Goal: Transaction & Acquisition: Purchase product/service

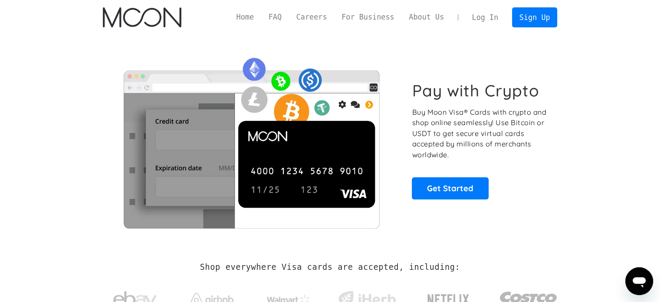
click at [208, 65] on img at bounding box center [251, 140] width 297 height 176
click at [488, 18] on link "Log In" at bounding box center [485, 17] width 41 height 19
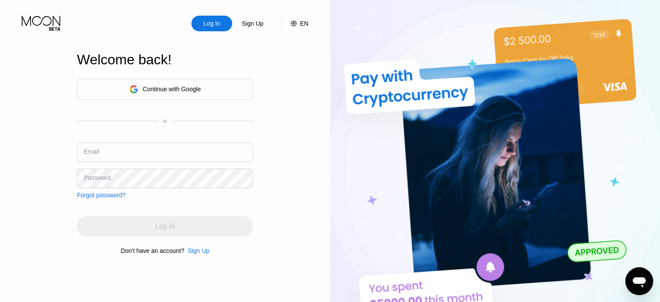
click at [160, 90] on div "Continue with Google" at bounding box center [172, 89] width 58 height 7
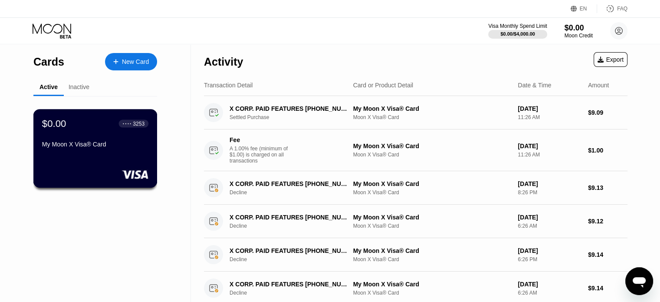
click at [134, 126] on div "3253" at bounding box center [139, 123] width 12 height 6
click at [82, 87] on div "Inactive" at bounding box center [79, 86] width 21 height 7
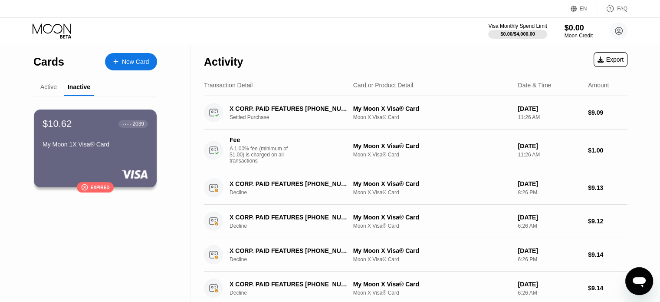
click at [53, 88] on div "Active" at bounding box center [48, 86] width 17 height 7
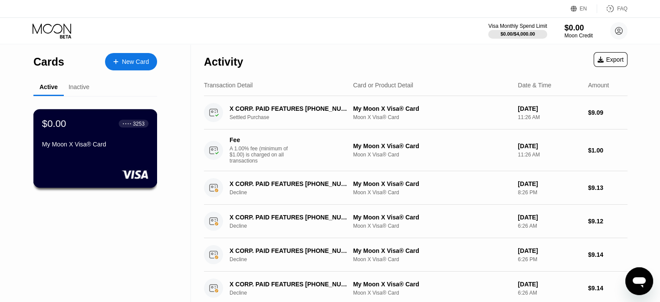
click at [92, 137] on div "$0.00 ● ● ● ● 3253 My Moon X Visa® Card" at bounding box center [95, 134] width 106 height 33
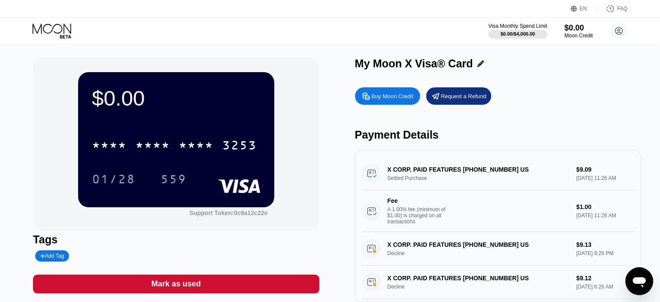
click at [401, 99] on div "Buy Moon Credit" at bounding box center [393, 95] width 42 height 7
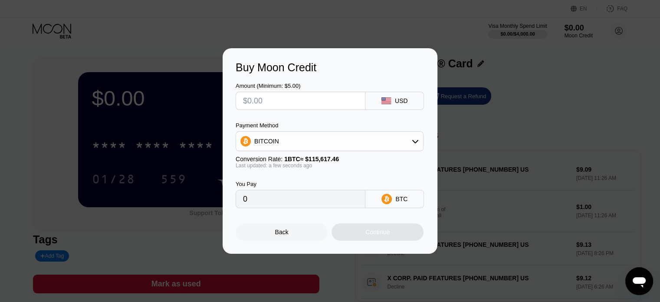
click at [281, 99] on input "text" at bounding box center [300, 100] width 115 height 17
click at [324, 97] on input "text" at bounding box center [300, 100] width 115 height 17
click at [398, 102] on div "USD" at bounding box center [401, 100] width 13 height 7
click at [287, 100] on input "text" at bounding box center [300, 100] width 115 height 17
click at [399, 151] on div "BITCOIN" at bounding box center [330, 141] width 188 height 20
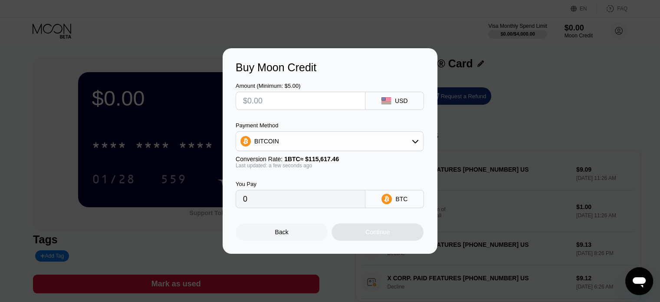
click at [399, 142] on div "BITCOIN" at bounding box center [329, 140] width 187 height 17
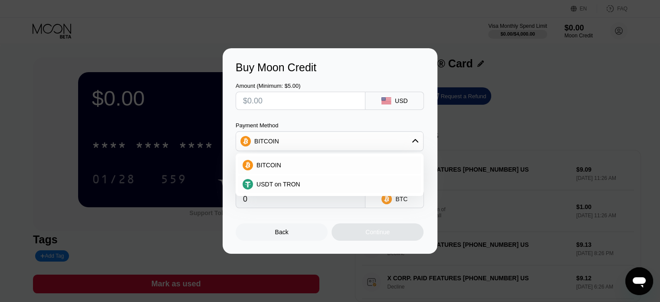
click at [315, 176] on div "USDT on TRON" at bounding box center [329, 183] width 183 height 17
type input "0.00"
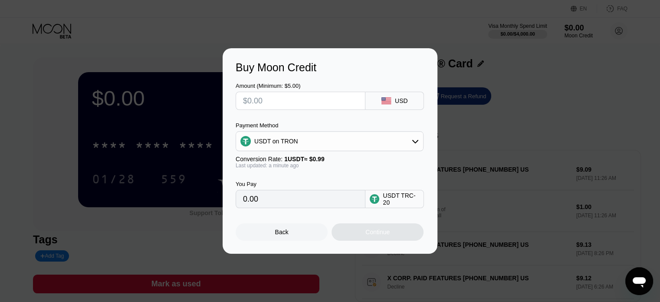
click at [257, 205] on input "0.00" at bounding box center [300, 198] width 115 height 17
click at [270, 97] on input "text" at bounding box center [300, 100] width 115 height 17
click at [281, 205] on input "0.00" at bounding box center [300, 198] width 115 height 17
click at [280, 205] on input "0.00" at bounding box center [300, 198] width 115 height 17
click at [271, 98] on input "text" at bounding box center [300, 100] width 115 height 17
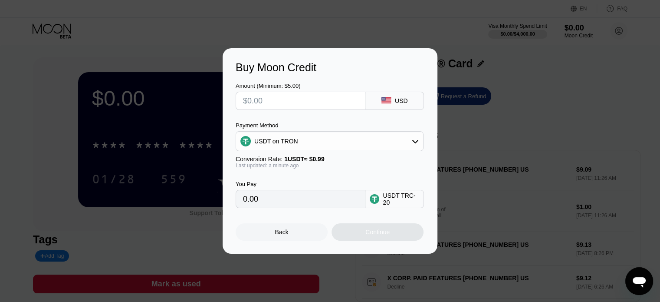
type input "$1"
type input "1.01"
type input "$14"
type input "14.14"
type input "$14"
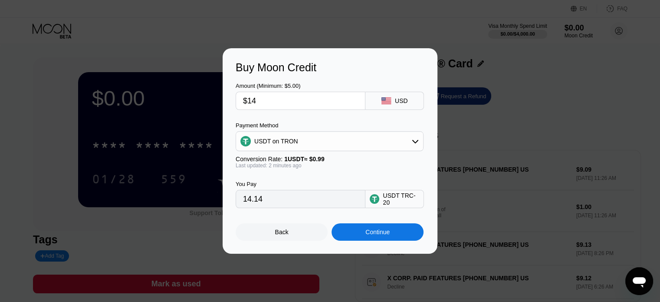
click at [389, 235] on div "Continue" at bounding box center [378, 231] width 24 height 7
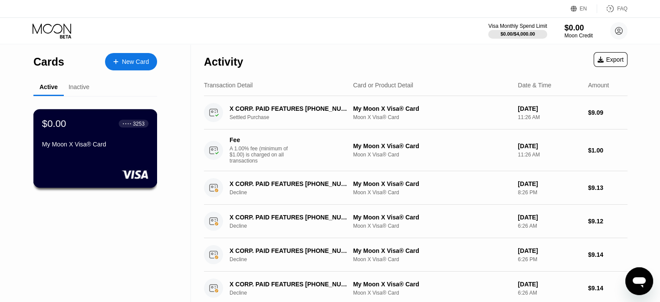
click at [49, 159] on div "$0.00 ● ● ● ● 3253 My Moon X Visa® Card" at bounding box center [95, 148] width 124 height 79
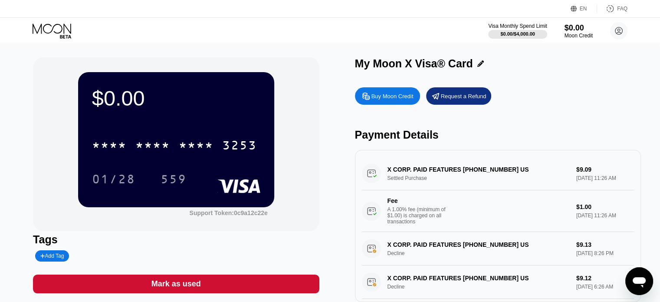
click at [400, 102] on div "Buy Moon Credit" at bounding box center [387, 95] width 65 height 17
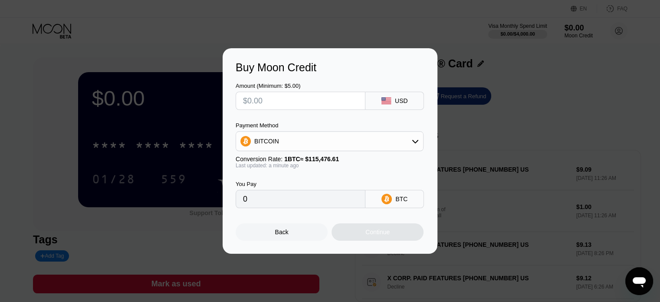
click at [310, 102] on input "text" at bounding box center [300, 100] width 115 height 17
type input "$14"
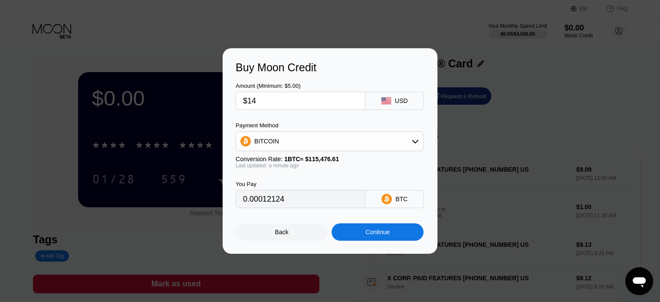
type input "0.00012124"
type input "$14"
click at [393, 141] on div "BITCOIN" at bounding box center [329, 140] width 187 height 17
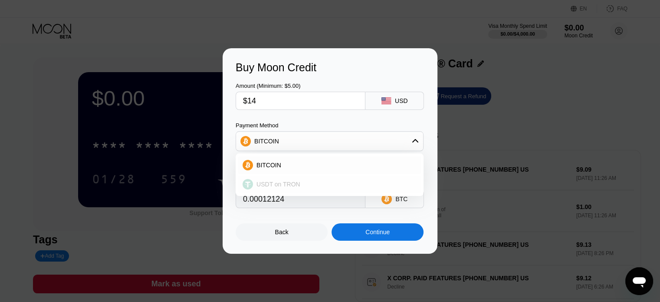
click at [312, 181] on div "USDT on TRON" at bounding box center [335, 184] width 164 height 7
type input "14.14"
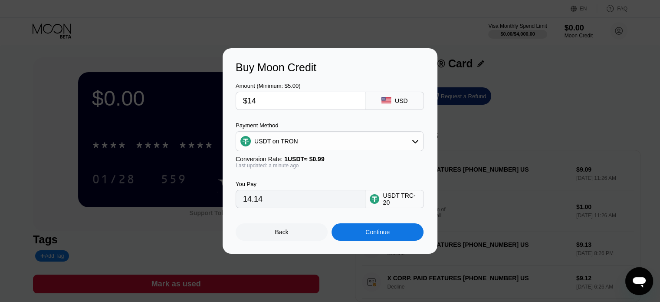
click at [379, 235] on div "Continue" at bounding box center [378, 231] width 24 height 7
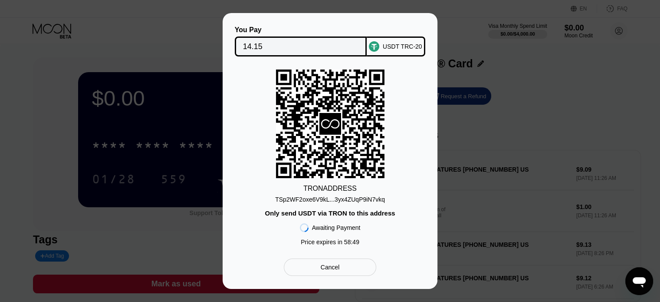
click at [370, 201] on div "TSp2WF2oxe6V9kL...3yx4ZUqP9iN7vkq" at bounding box center [330, 199] width 110 height 7
click at [353, 199] on div "TSp2WF2oxe6V9kL...3yx4ZUqP9iN7vkq" at bounding box center [330, 199] width 110 height 7
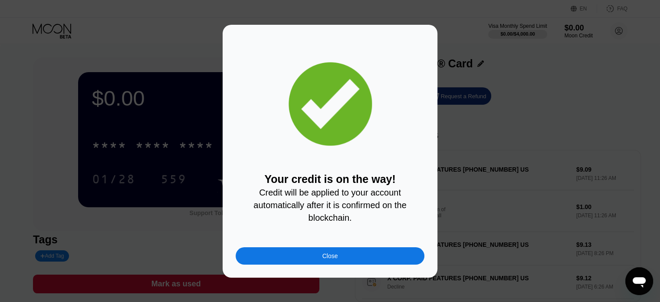
click at [344, 261] on div "Close" at bounding box center [330, 255] width 189 height 17
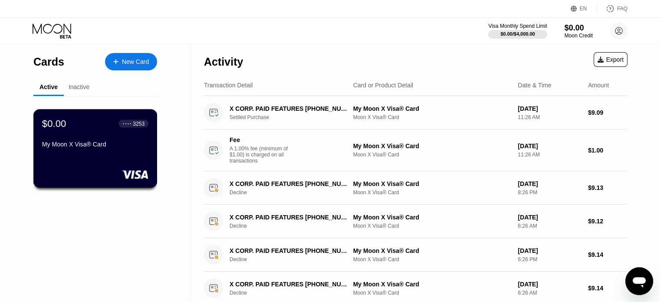
click at [101, 139] on div "$0.00 ● ● ● ● 3253 My Moon X Visa® Card" at bounding box center [95, 134] width 106 height 33
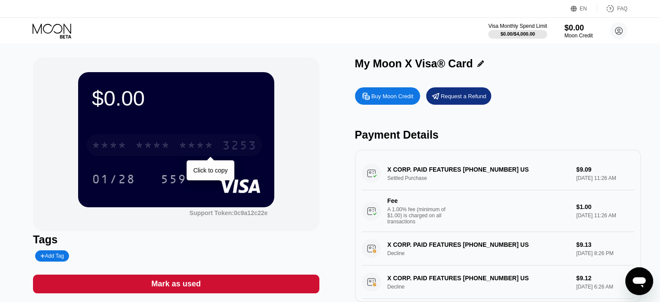
click at [205, 153] on div "* * * *" at bounding box center [196, 146] width 35 height 14
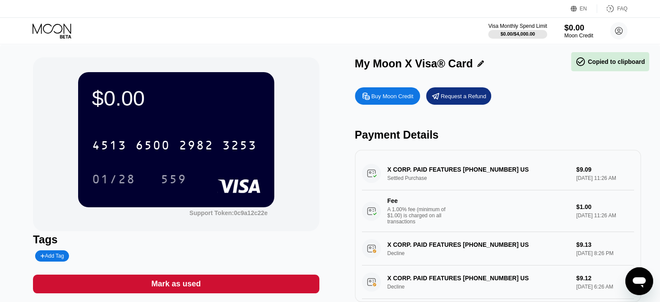
click at [582, 29] on div "$0.00" at bounding box center [578, 27] width 29 height 9
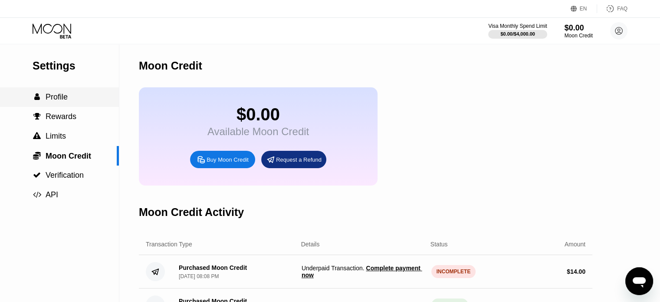
click at [68, 99] on div " Profile" at bounding box center [59, 96] width 119 height 9
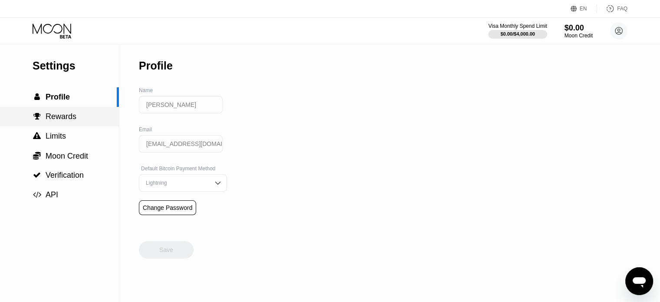
click at [68, 120] on span "Rewards" at bounding box center [61, 116] width 31 height 9
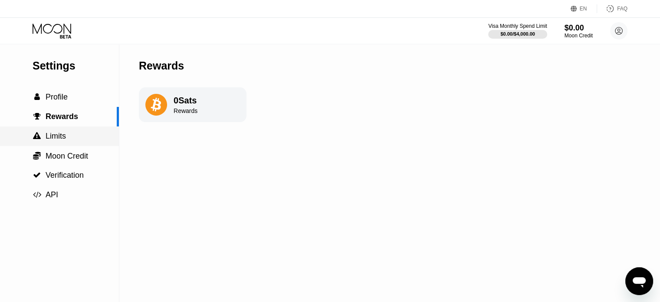
click at [66, 140] on div " Limits" at bounding box center [59, 136] width 119 height 9
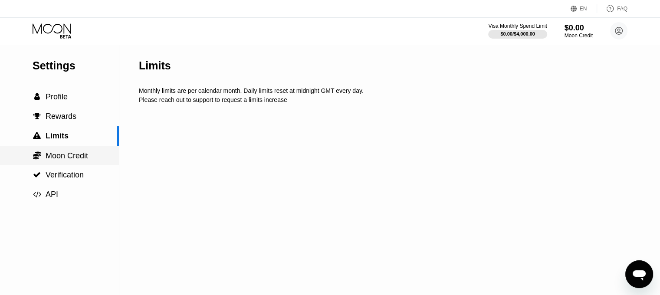
click at [73, 153] on span "Moon Credit" at bounding box center [67, 156] width 43 height 9
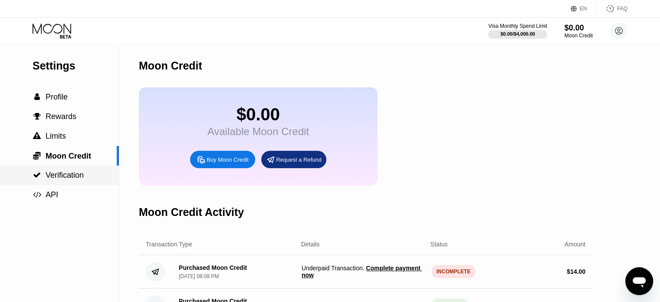
click at [75, 179] on span "Verification" at bounding box center [65, 175] width 38 height 9
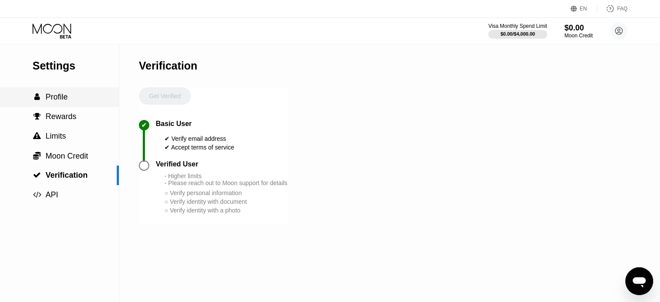
click at [54, 100] on span "Profile" at bounding box center [57, 96] width 22 height 9
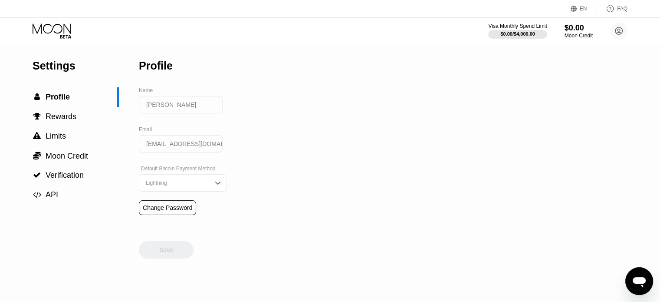
click at [606, 36] on div "Visa Monthly Spend Limit $0.00 / $4,000.00 $0.00 Moon Credit hossein daraei hdm…" at bounding box center [557, 30] width 139 height 17
click at [622, 34] on circle at bounding box center [619, 30] width 17 height 17
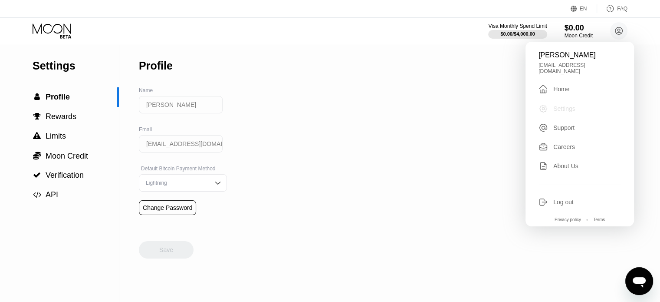
click at [561, 105] on div "Settings" at bounding box center [565, 108] width 22 height 7
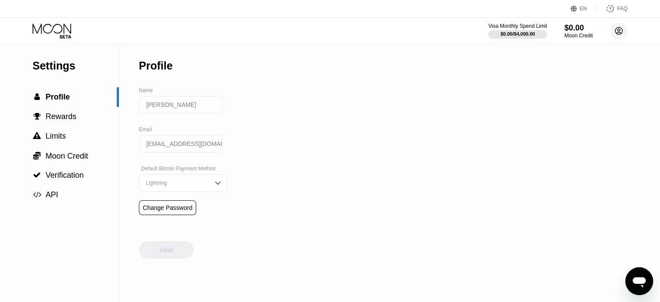
click at [621, 33] on icon at bounding box center [619, 31] width 5 height 5
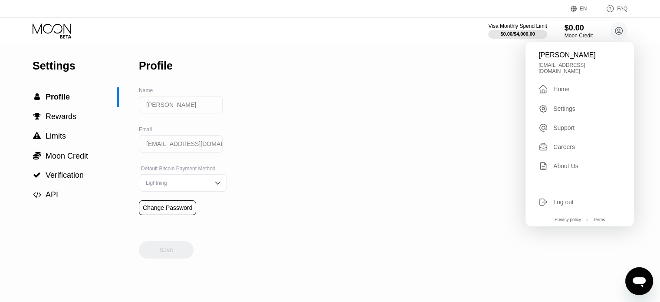
click at [551, 87] on div "" at bounding box center [546, 89] width 15 height 10
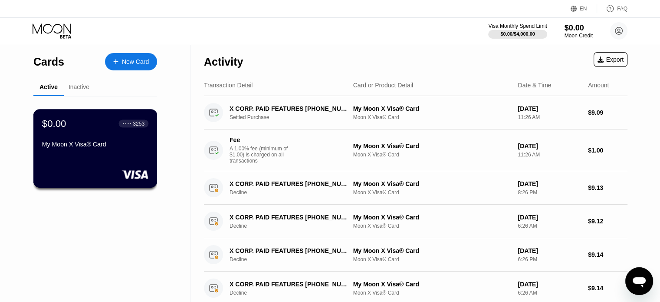
click at [141, 124] on div "3253" at bounding box center [139, 123] width 12 height 6
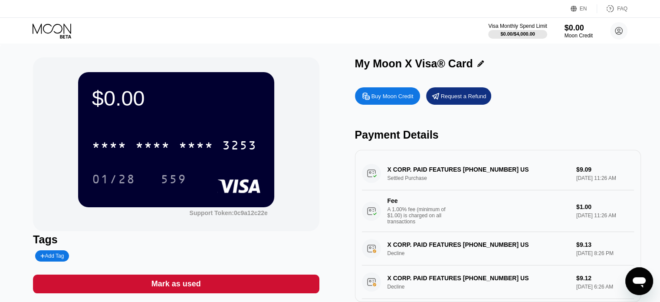
click at [380, 98] on div "Buy Moon Credit" at bounding box center [393, 95] width 42 height 7
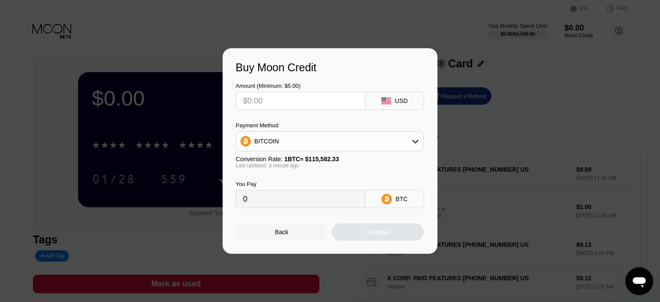
click at [578, 149] on div "Buy Moon Credit Amount (Minimum: $5.00) USD Payment Method BITCOIN Conversion R…" at bounding box center [330, 150] width 660 height 205
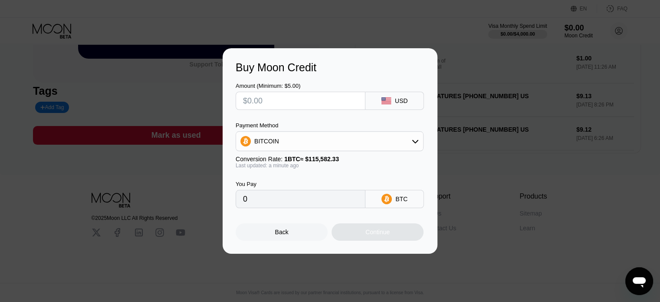
click at [294, 241] on div "Back" at bounding box center [282, 231] width 92 height 17
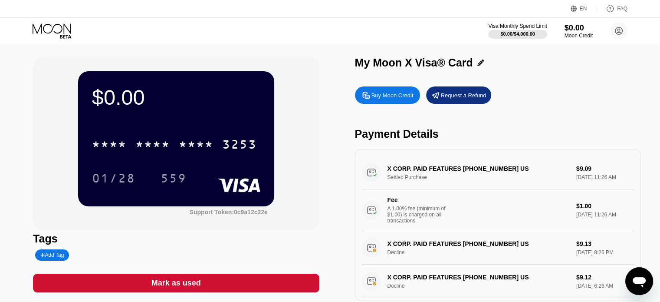
scroll to position [0, 0]
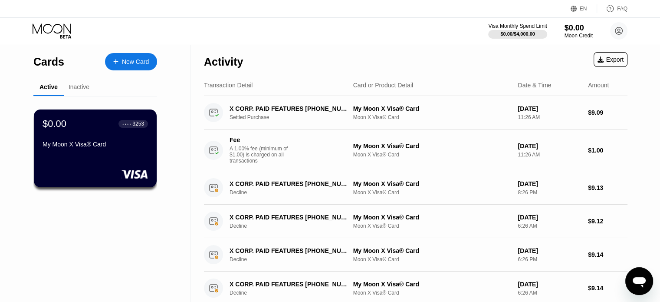
click at [87, 89] on div "Inactive" at bounding box center [79, 86] width 21 height 7
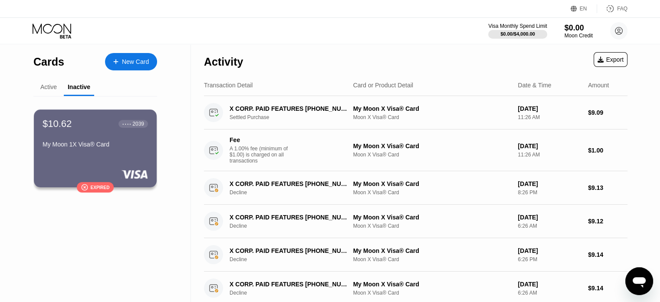
click at [59, 92] on div "Active" at bounding box center [48, 87] width 30 height 17
click at [56, 90] on div "Active" at bounding box center [48, 86] width 17 height 7
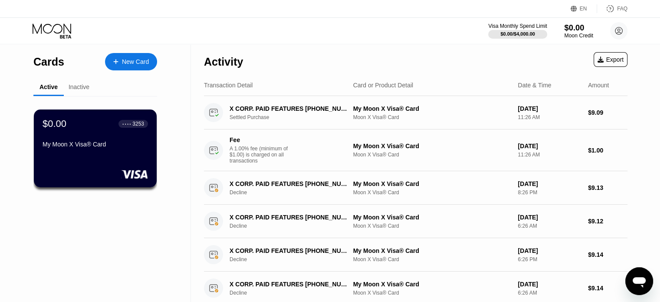
click at [571, 36] on div "Moon Credit" at bounding box center [578, 36] width 29 height 6
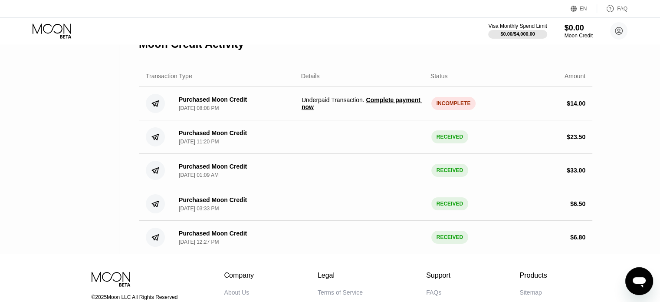
scroll to position [174, 0]
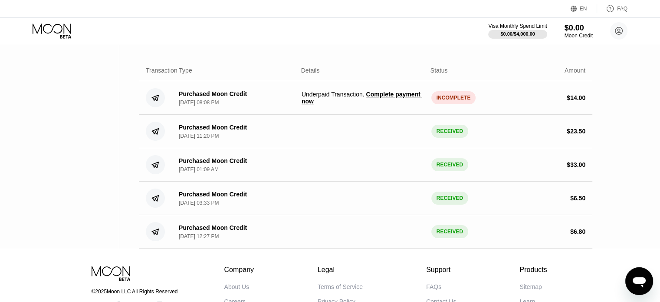
click at [410, 103] on span "Complete payment now" at bounding box center [362, 98] width 121 height 14
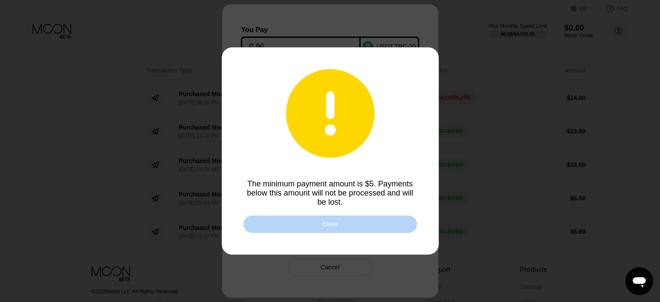
click at [344, 228] on div "Close" at bounding box center [331, 223] width 174 height 17
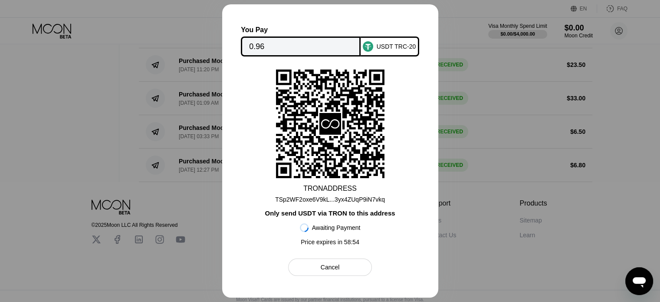
scroll to position [261, 0]
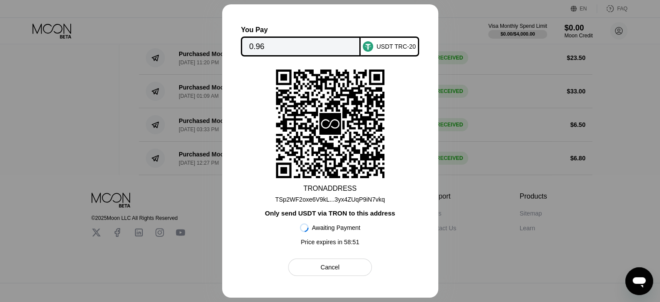
click at [523, 144] on div at bounding box center [330, 151] width 660 height 302
click at [500, 190] on div at bounding box center [330, 151] width 660 height 302
click at [352, 267] on div "Cancel" at bounding box center [330, 266] width 84 height 17
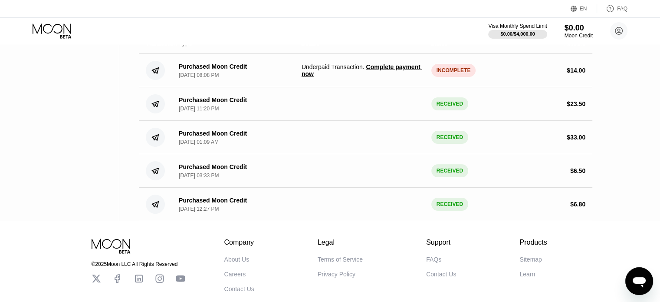
scroll to position [89, 0]
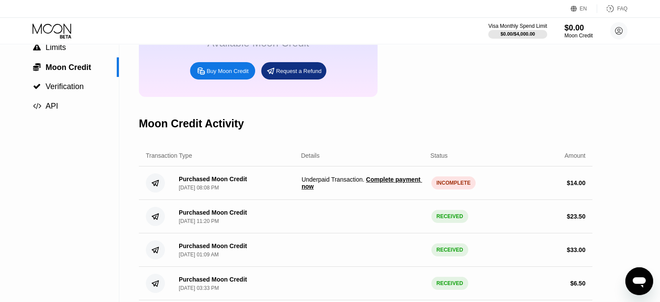
click at [404, 188] on span "Complete payment now" at bounding box center [362, 183] width 121 height 14
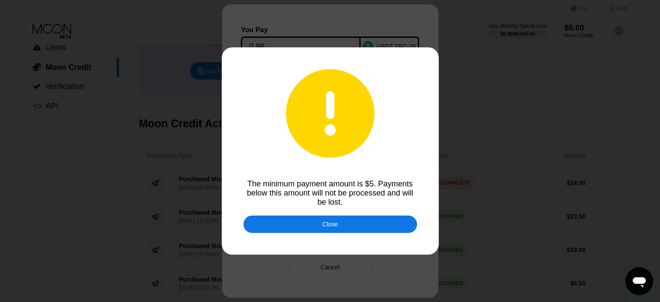
click at [373, 221] on div "Close" at bounding box center [331, 223] width 174 height 17
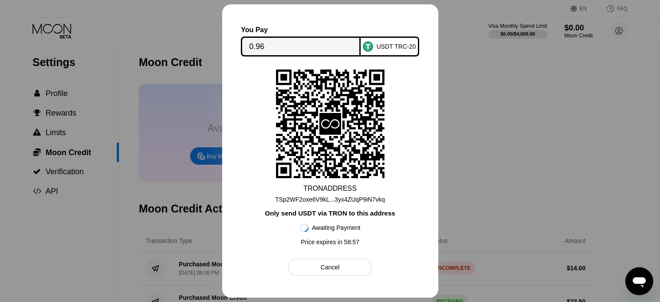
scroll to position [2, 0]
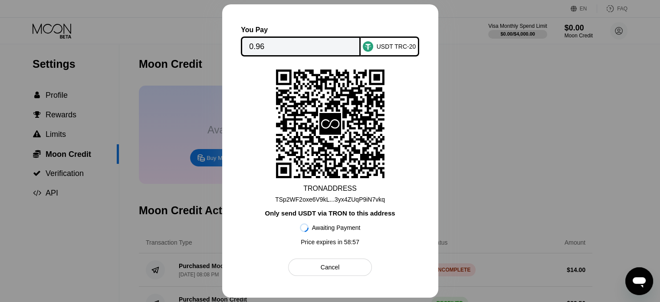
click at [452, 55] on div at bounding box center [330, 151] width 660 height 302
click at [327, 271] on div "Cancel" at bounding box center [330, 267] width 19 height 8
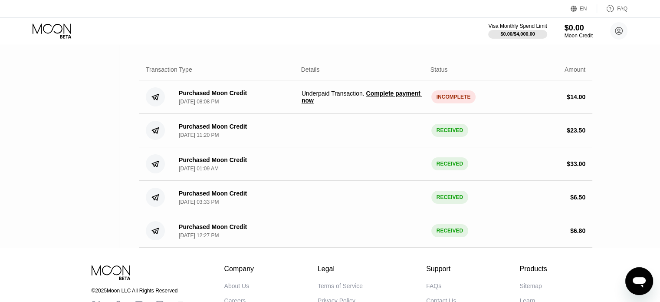
scroll to position [175, 0]
click at [618, 34] on icon at bounding box center [619, 30] width 7 height 7
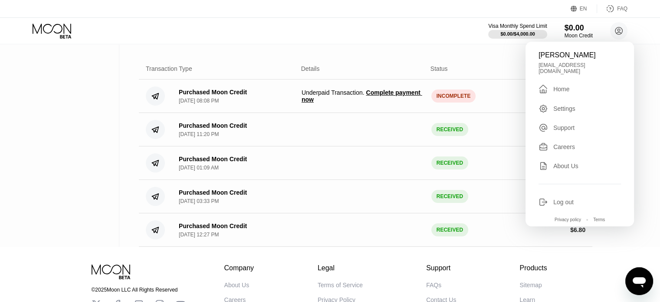
click at [562, 86] on div "Home" at bounding box center [562, 89] width 16 height 7
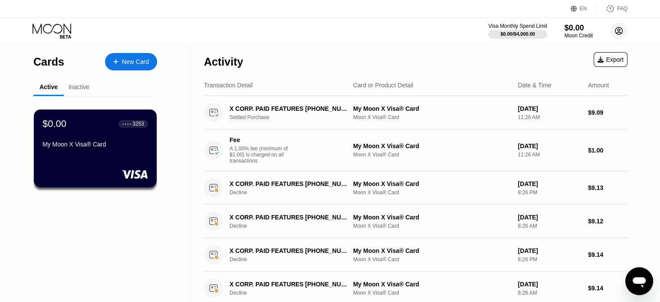
click at [620, 29] on g at bounding box center [619, 30] width 7 height 7
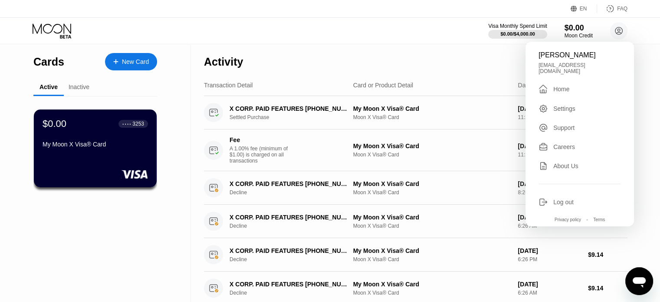
click at [562, 84] on div " Home" at bounding box center [580, 89] width 83 height 10
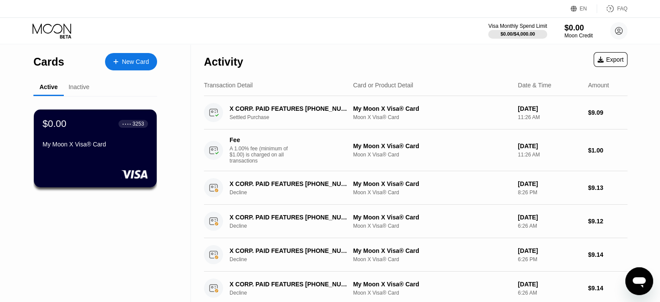
click at [78, 88] on div "Inactive" at bounding box center [79, 86] width 21 height 7
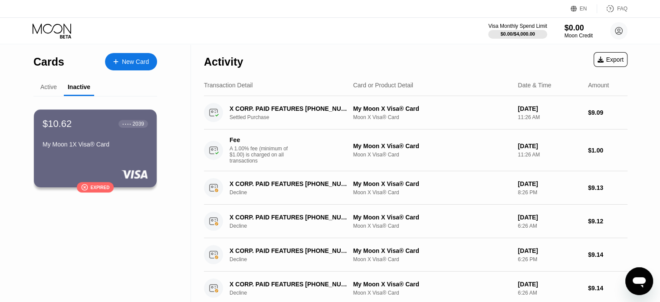
click at [50, 89] on div "Active" at bounding box center [48, 86] width 17 height 7
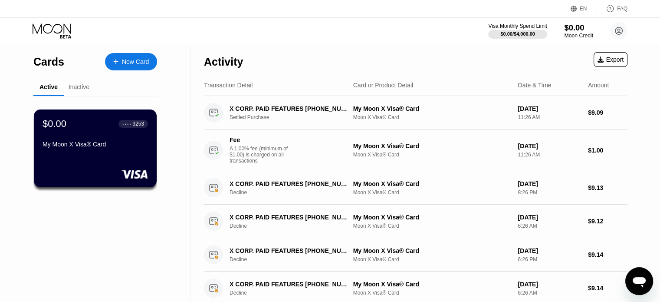
click at [577, 28] on div "$0.00" at bounding box center [578, 27] width 29 height 9
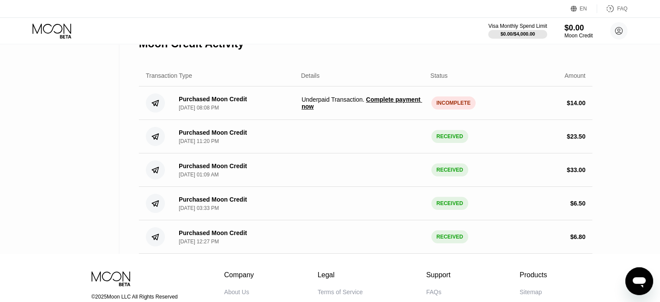
scroll to position [174, 0]
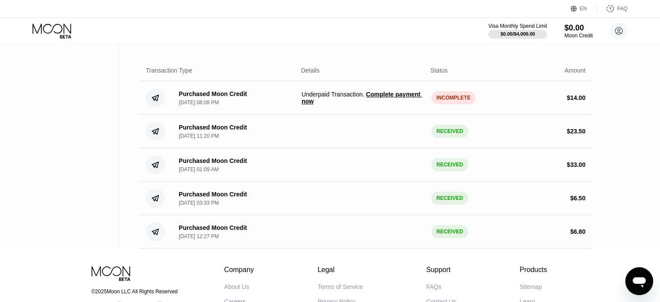
click at [329, 105] on span "Underpaid Transaction . Complete payment now" at bounding box center [363, 98] width 123 height 14
click at [456, 104] on div "INCOMPLETE" at bounding box center [454, 97] width 45 height 13
click at [490, 101] on div "$ 14.00" at bounding box center [524, 97] width 123 height 7
click at [553, 101] on div "$ 14.00" at bounding box center [524, 97] width 123 height 7
click at [575, 101] on div "$ 14.00" at bounding box center [576, 97] width 19 height 7
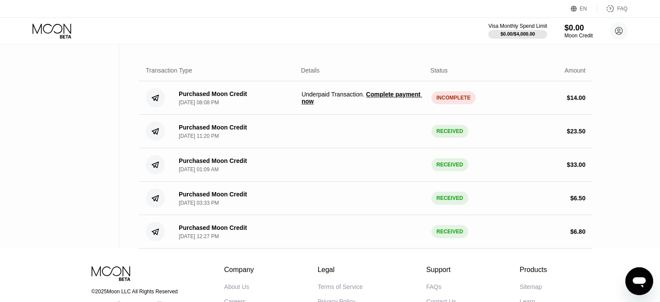
click at [357, 105] on span "Underpaid Transaction . Complete payment now" at bounding box center [363, 98] width 123 height 14
click at [399, 105] on span "Complete payment now" at bounding box center [362, 98] width 121 height 14
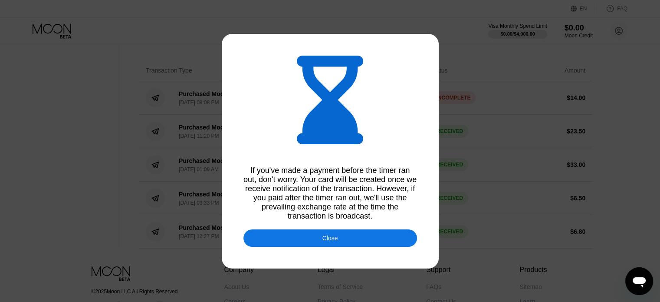
click at [490, 175] on div at bounding box center [333, 151] width 667 height 302
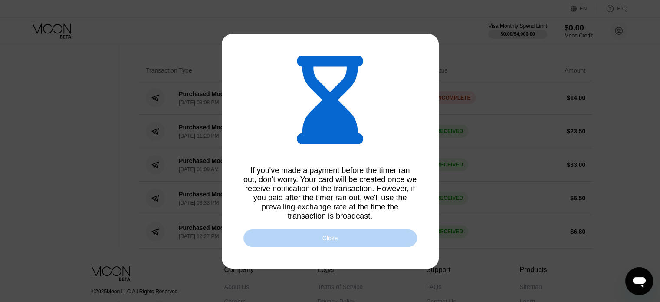
click at [386, 244] on div "Close" at bounding box center [331, 237] width 174 height 17
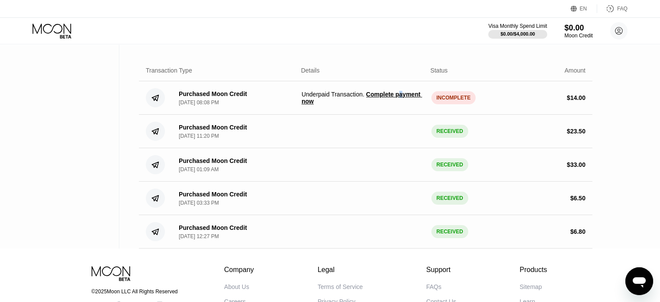
click at [399, 103] on span "Complete payment now" at bounding box center [362, 98] width 121 height 14
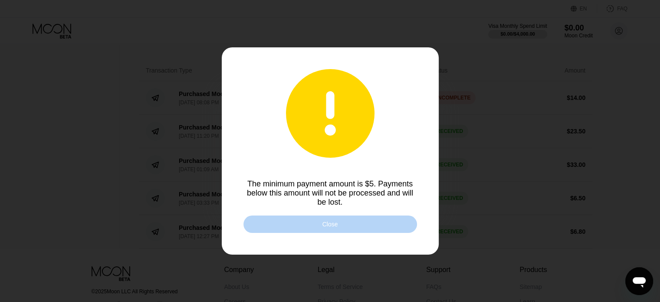
click at [358, 223] on div "Close" at bounding box center [331, 223] width 174 height 17
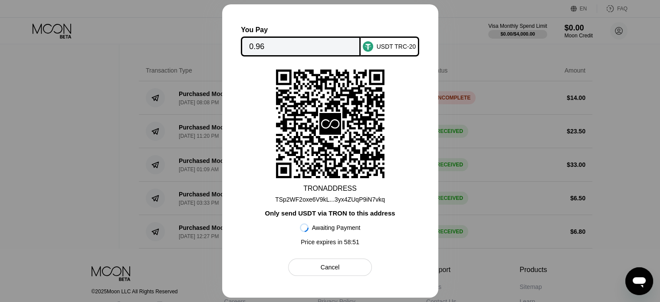
click at [394, 117] on div "TRON ADDRESS TSp2WF2oxe6V9kL...3yx4ZUqP9iN7vkq Only send USDT via TRON to this …" at bounding box center [330, 159] width 171 height 180
click at [337, 271] on div "Cancel" at bounding box center [330, 267] width 19 height 8
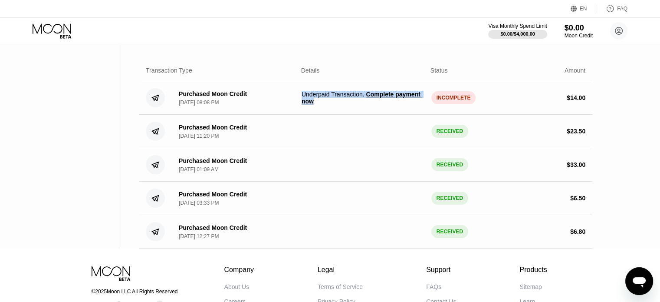
drag, startPoint x: 323, startPoint y: 115, endPoint x: 308, endPoint y: 103, distance: 18.9
click at [301, 104] on div "Purchased Moon Credit Aug 22, 2025, 08:08 PM Underpaid Transaction . Complete p…" at bounding box center [366, 97] width 454 height 33
copy span "Underpaid Transaction . Complete payment now"
click at [384, 60] on div "Moon Credit Activity" at bounding box center [366, 38] width 454 height 43
click at [387, 74] on div "Details" at bounding box center [349, 70] width 131 height 7
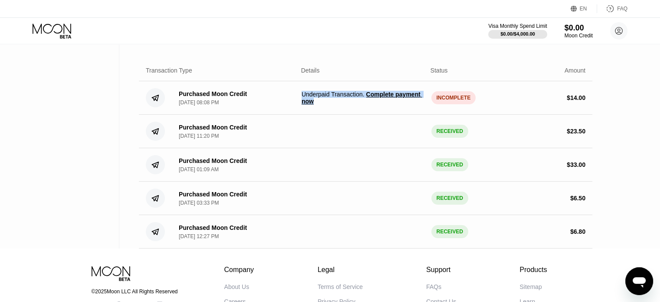
click at [524, 114] on div "Purchased Moon Credit Aug 22, 2025, 08:08 PM Underpaid Transaction . Complete p…" at bounding box center [366, 97] width 454 height 33
click at [481, 115] on div "Purchased Moon Credit Aug 22, 2025, 08:08 PM Underpaid Transaction . Complete p…" at bounding box center [366, 97] width 454 height 33
click at [355, 105] on span "Underpaid Transaction . Complete payment now" at bounding box center [363, 98] width 123 height 14
click at [332, 27] on div "Visa Monthly Spend Limit $0.00 / $4,000.00 $0.00 Moon Credit hossein daraei hdm…" at bounding box center [330, 31] width 660 height 26
click at [397, 105] on span "Complete payment now" at bounding box center [362, 98] width 121 height 14
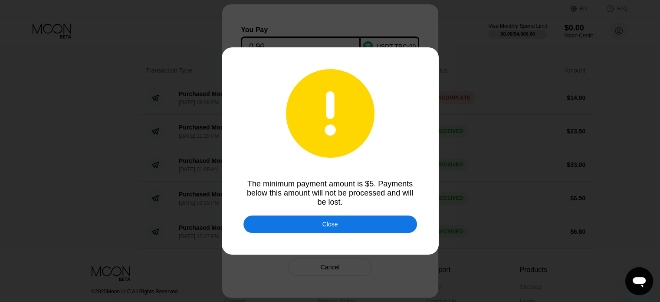
click at [384, 225] on div "Close" at bounding box center [331, 223] width 174 height 17
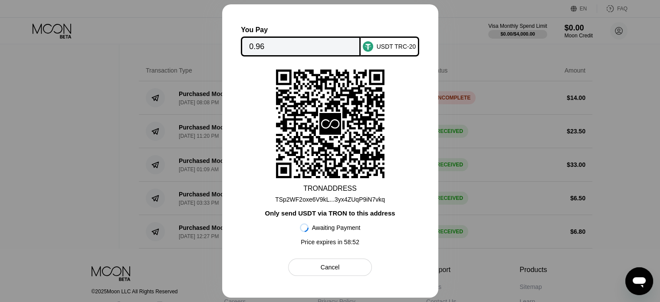
click at [321, 271] on div "Cancel" at bounding box center [330, 267] width 19 height 8
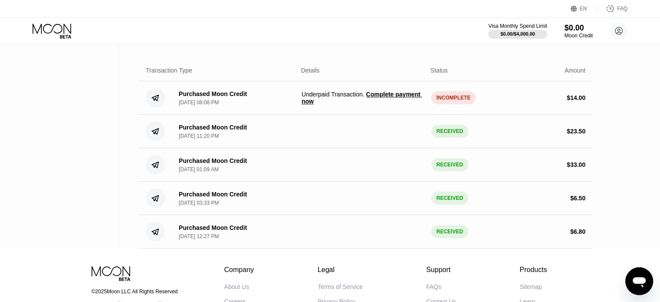
click at [400, 105] on span "Complete payment now" at bounding box center [362, 98] width 121 height 14
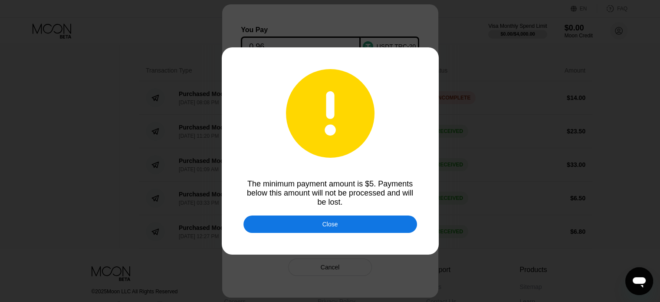
click at [337, 228] on div "Close" at bounding box center [331, 224] width 16 height 7
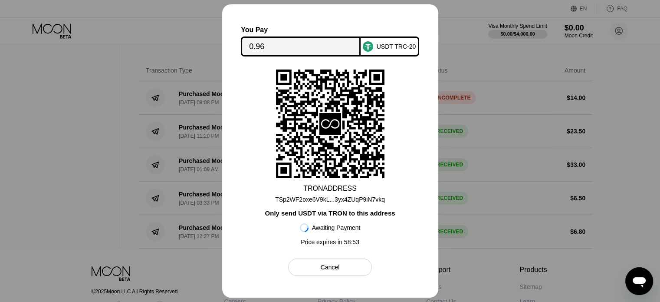
click at [502, 97] on div at bounding box center [330, 151] width 660 height 302
click at [339, 271] on div "Cancel" at bounding box center [330, 267] width 19 height 8
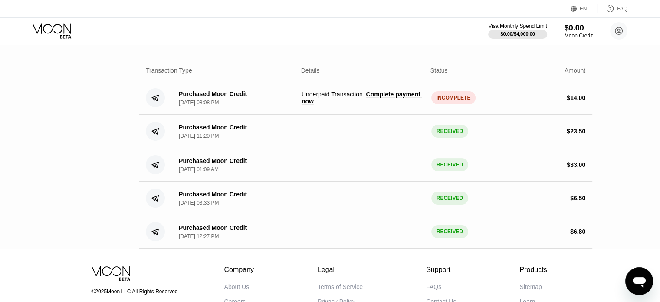
click at [403, 102] on span "Complete payment now" at bounding box center [362, 98] width 121 height 14
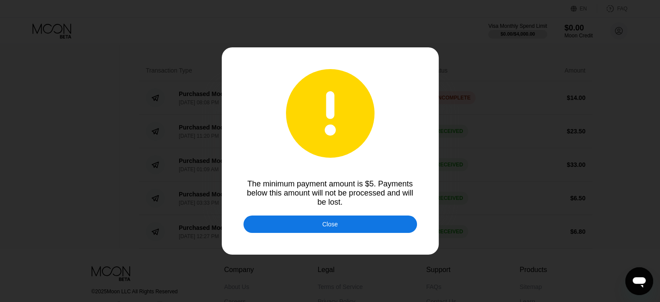
click at [351, 222] on div "Close" at bounding box center [331, 223] width 174 height 17
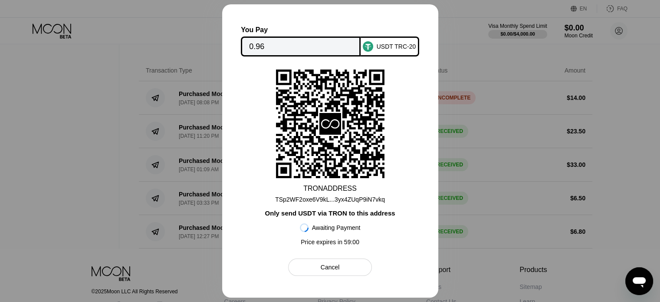
click at [271, 50] on input "0.96" at bounding box center [300, 46] width 103 height 17
click at [266, 46] on input "0.96" at bounding box center [300, 46] width 103 height 17
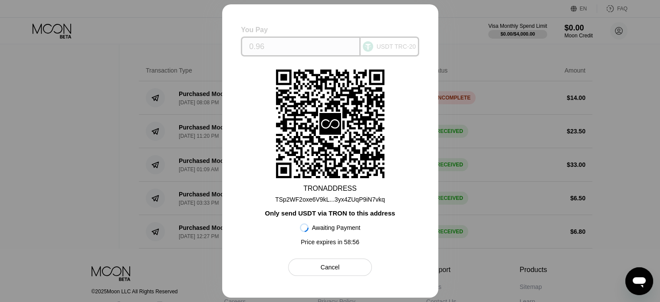
drag, startPoint x: 349, startPoint y: 45, endPoint x: 266, endPoint y: 43, distance: 83.4
click at [266, 43] on input "0.96" at bounding box center [300, 46] width 103 height 17
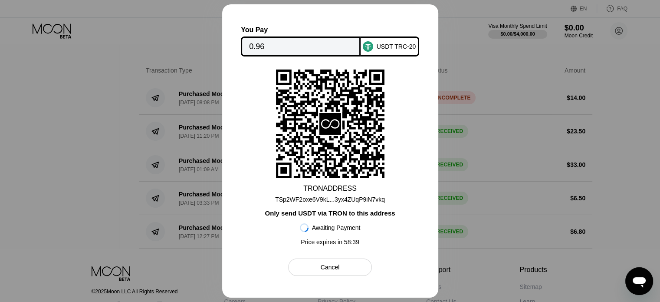
click at [368, 198] on div "TSp2WF2oxe6V9kL...3yx4ZUqP9iN7vkq" at bounding box center [330, 199] width 110 height 7
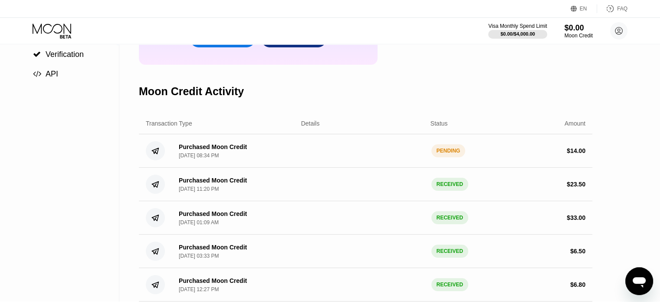
scroll to position [0, 0]
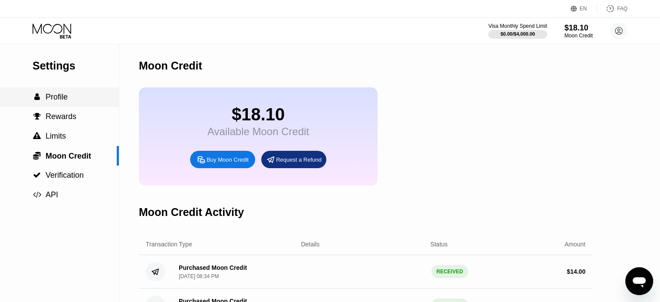
click at [68, 101] on div " Profile" at bounding box center [59, 96] width 119 height 9
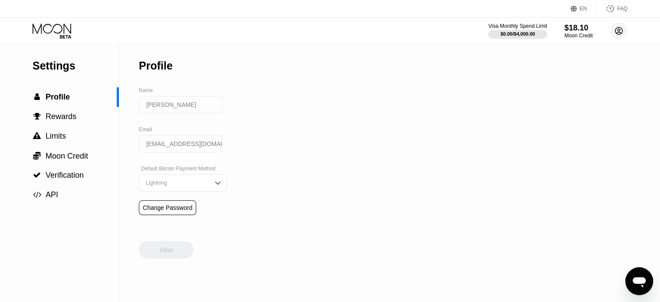
click at [617, 33] on icon at bounding box center [619, 30] width 17 height 17
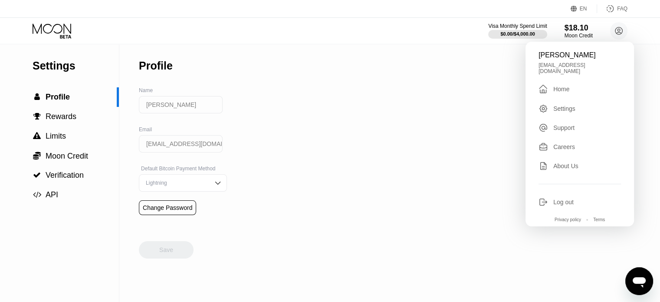
click at [563, 86] on div "Home" at bounding box center [562, 89] width 16 height 7
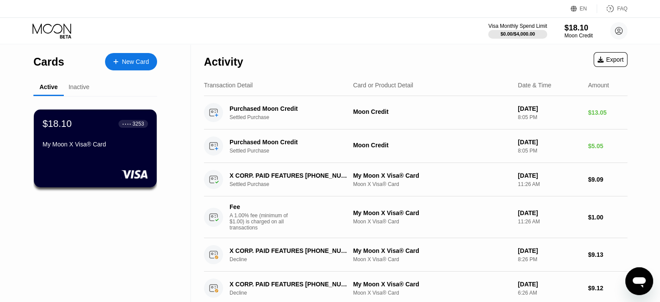
click at [94, 147] on div "My Moon X Visa® Card" at bounding box center [96, 144] width 106 height 7
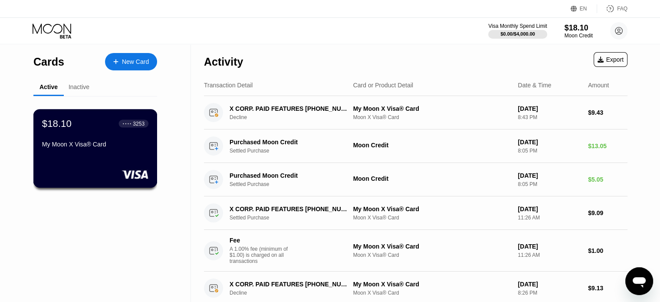
click at [104, 151] on div "My Moon X Visa® Card" at bounding box center [95, 146] width 106 height 10
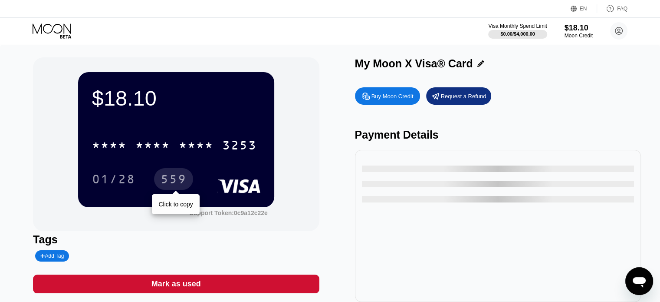
click at [177, 180] on div "559" at bounding box center [174, 180] width 26 height 14
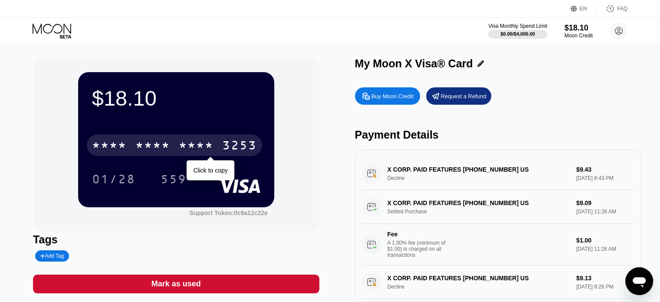
click at [158, 149] on div "* * * *" at bounding box center [152, 146] width 35 height 14
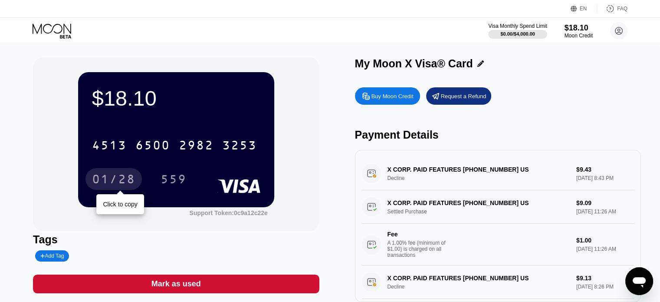
click at [128, 182] on div "01/28" at bounding box center [113, 180] width 43 height 14
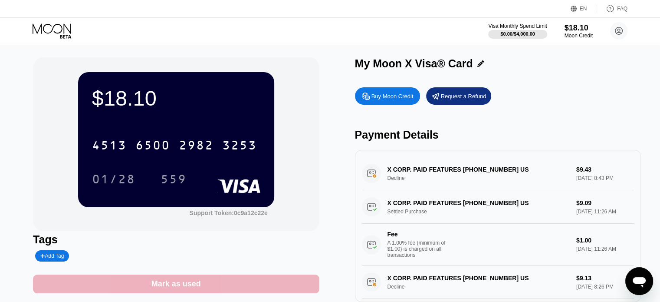
click at [187, 289] on div "Mark as used" at bounding box center [177, 284] width 50 height 10
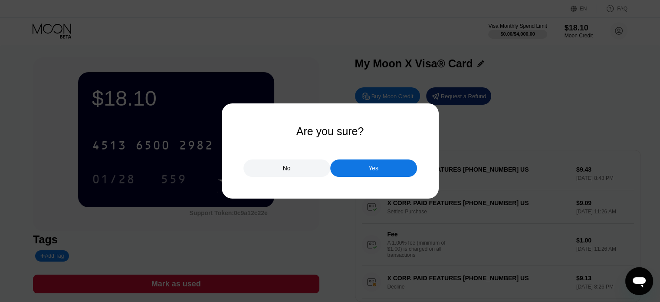
click at [295, 208] on div at bounding box center [333, 151] width 667 height 302
click at [283, 174] on div "No" at bounding box center [287, 167] width 87 height 17
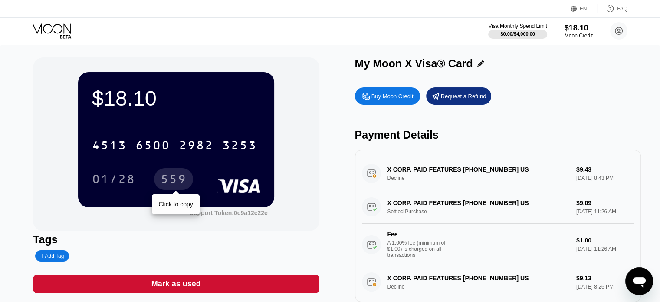
click at [178, 182] on div "559" at bounding box center [174, 180] width 26 height 14
click at [168, 182] on div "559" at bounding box center [174, 180] width 26 height 14
